Goal: Task Accomplishment & Management: Use online tool/utility

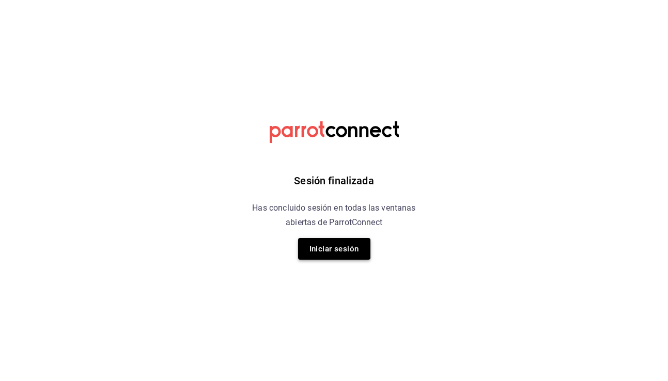
click at [334, 247] on button "Iniciar sesión" at bounding box center [334, 249] width 72 height 22
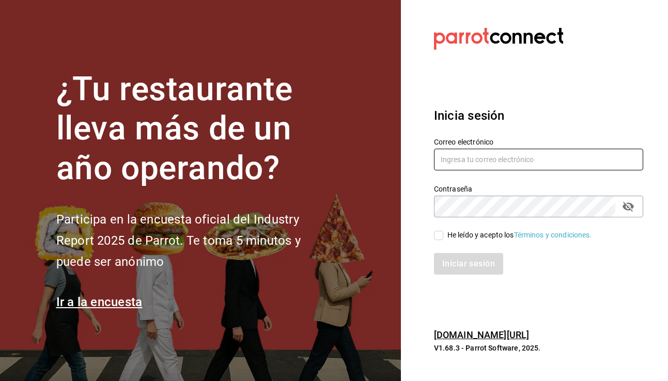
click at [446, 166] on input "text" at bounding box center [538, 160] width 209 height 22
type input "constanzanavarro99@gmail.com"
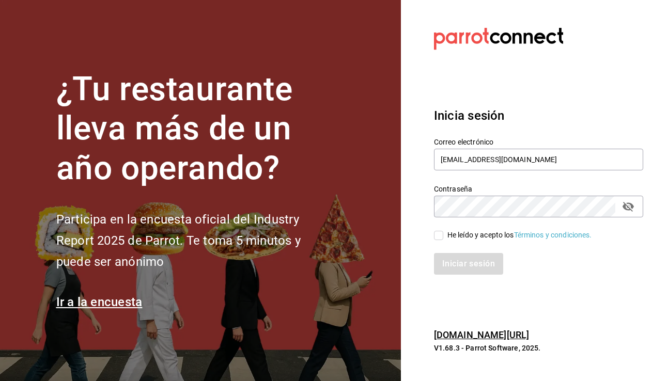
click at [445, 234] on span "He leído y acepto los Términos y condiciones." at bounding box center [517, 235] width 149 height 11
click at [443, 234] on input "He leído y acepto los Términos y condiciones." at bounding box center [438, 235] width 9 height 9
checkbox input "true"
click at [455, 260] on button "Iniciar sesión" at bounding box center [469, 264] width 70 height 22
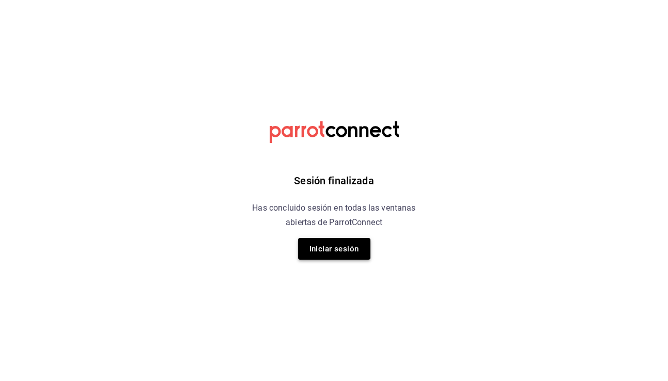
click at [314, 254] on button "Iniciar sesión" at bounding box center [334, 249] width 72 height 22
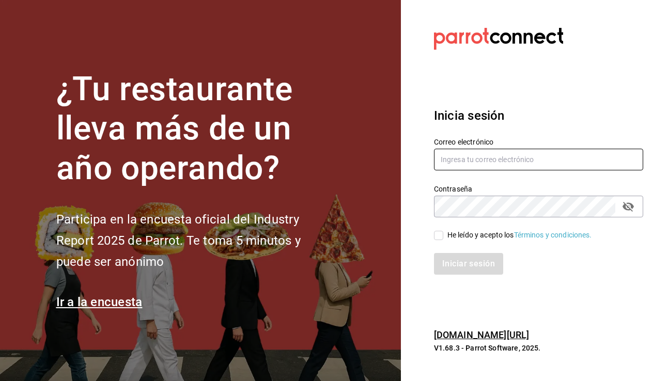
click at [466, 166] on input "text" at bounding box center [538, 160] width 209 height 22
type input "constanzanavarro99@gmail.com"
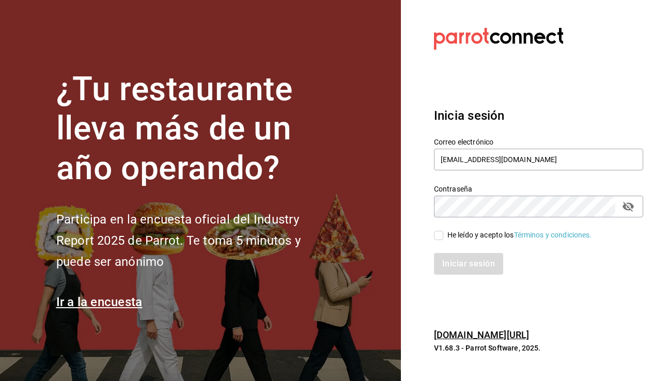
click at [434, 236] on input "He leído y acepto los Términos y condiciones." at bounding box center [438, 235] width 9 height 9
checkbox input "true"
click at [458, 255] on button "Iniciar sesión" at bounding box center [469, 264] width 70 height 22
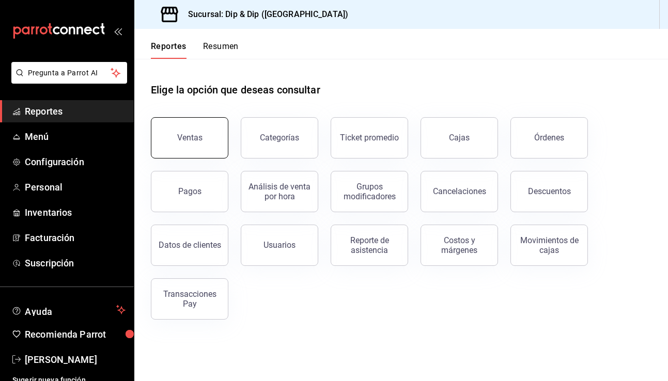
click at [204, 142] on button "Ventas" at bounding box center [189, 137] width 77 height 41
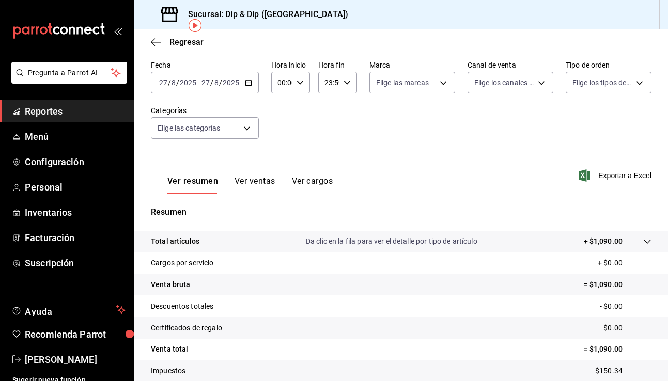
scroll to position [55, 0]
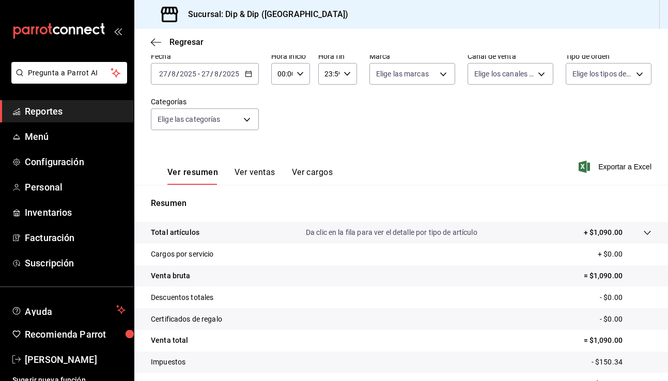
click at [251, 171] on button "Ver ventas" at bounding box center [254, 176] width 41 height 18
